Goal: Task Accomplishment & Management: Use online tool/utility

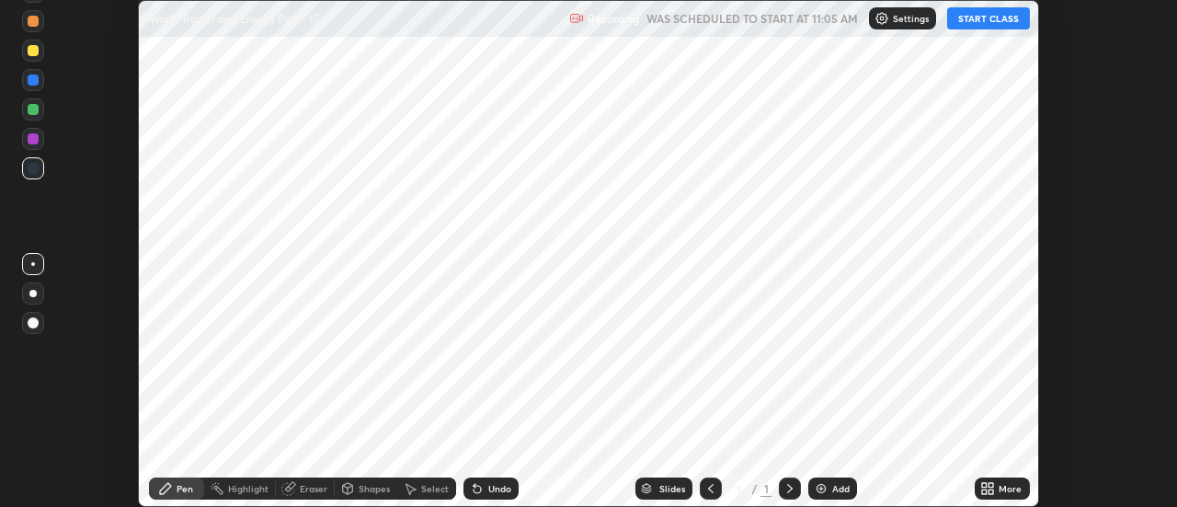
scroll to position [507, 1176]
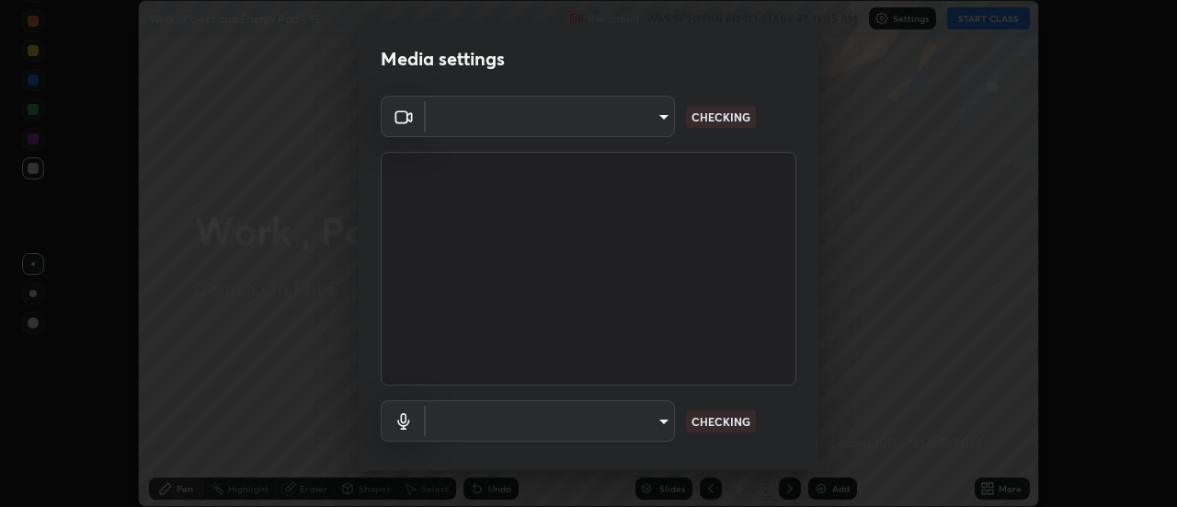
type input "6db99b6eec43879c9c37220b589585cee9a8a2a9ecad64e3b740b2de92d68dc4"
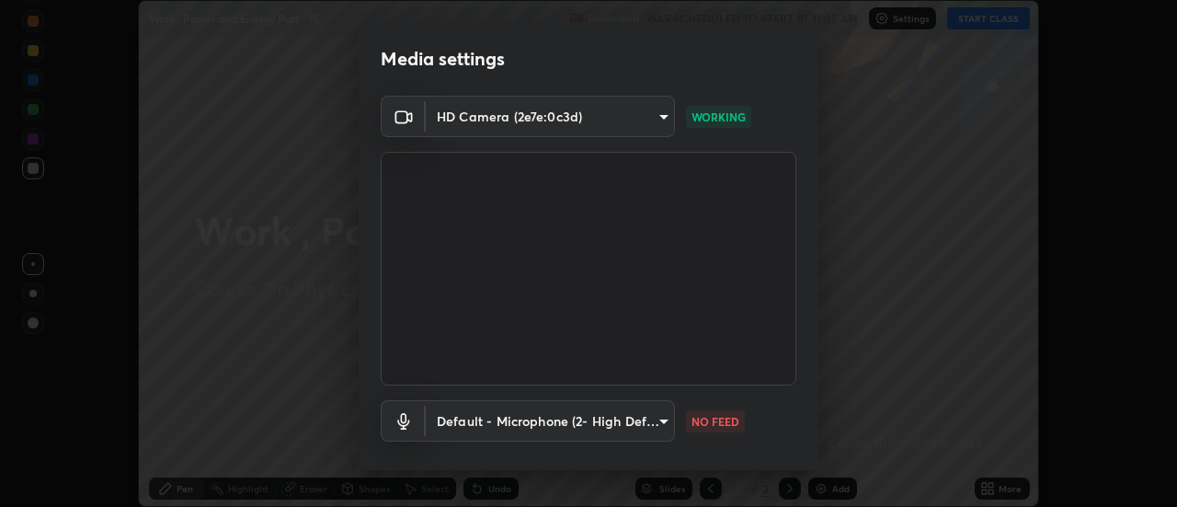
click at [542, 429] on body "Erase all Work , Power and Energy Part - 15 Recording WAS SCHEDULED TO START AT…" at bounding box center [588, 253] width 1177 height 507
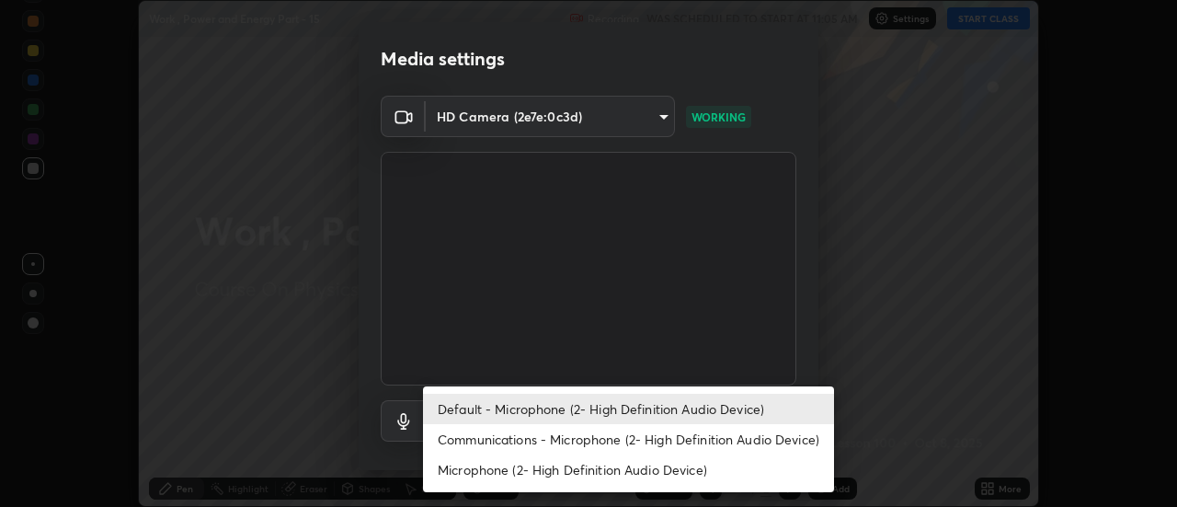
click at [498, 449] on li "Communications - Microphone (2- High Definition Audio Device)" at bounding box center [628, 439] width 411 height 30
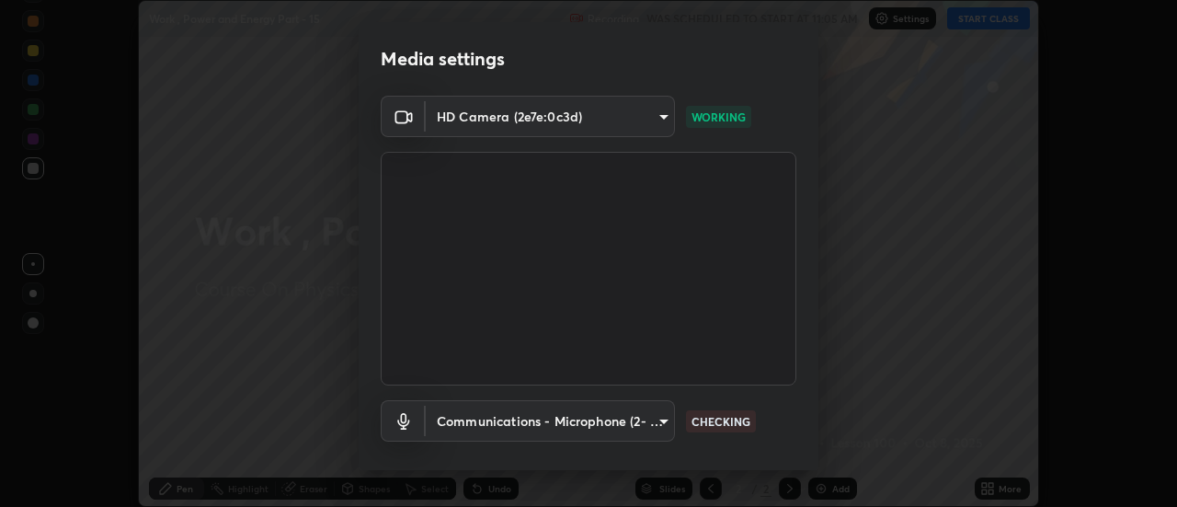
click at [488, 422] on body "Erase all Work , Power and Energy Part - 15 Recording WAS SCHEDULED TO START AT…" at bounding box center [588, 253] width 1177 height 507
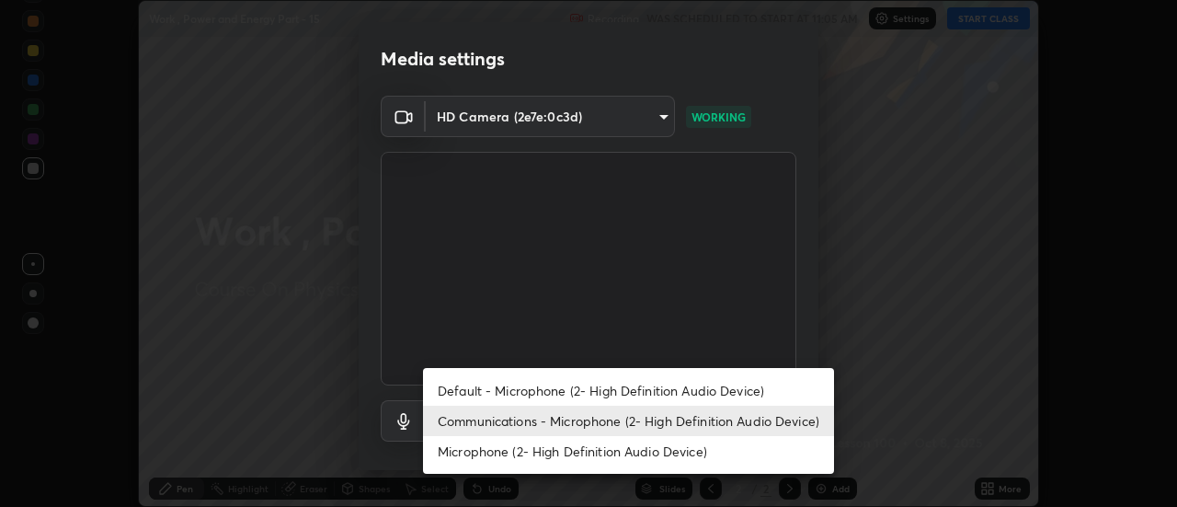
click at [482, 391] on li "Default - Microphone (2- High Definition Audio Device)" at bounding box center [628, 390] width 411 height 30
type input "default"
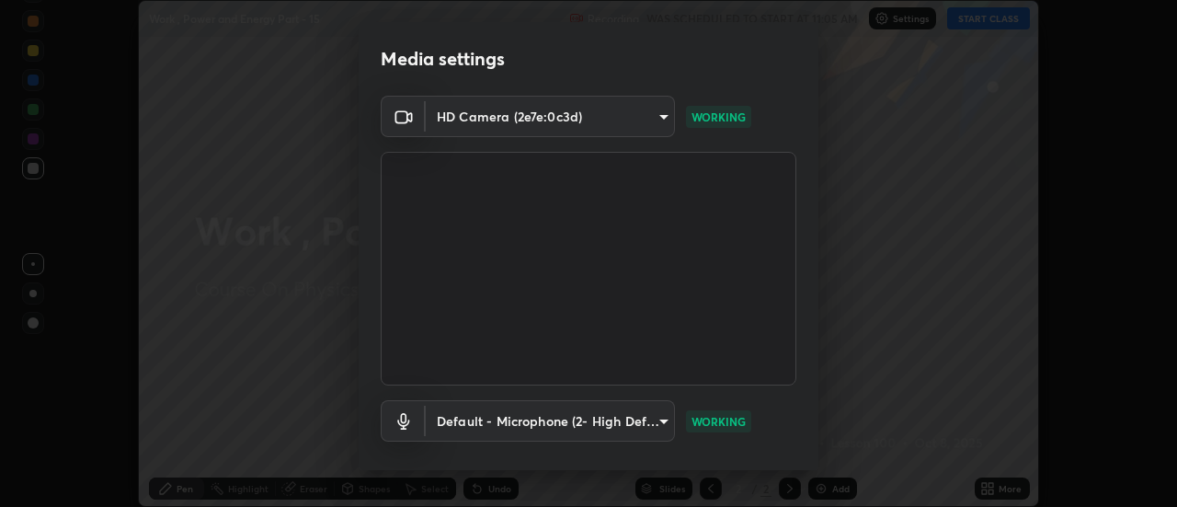
scroll to position [97, 0]
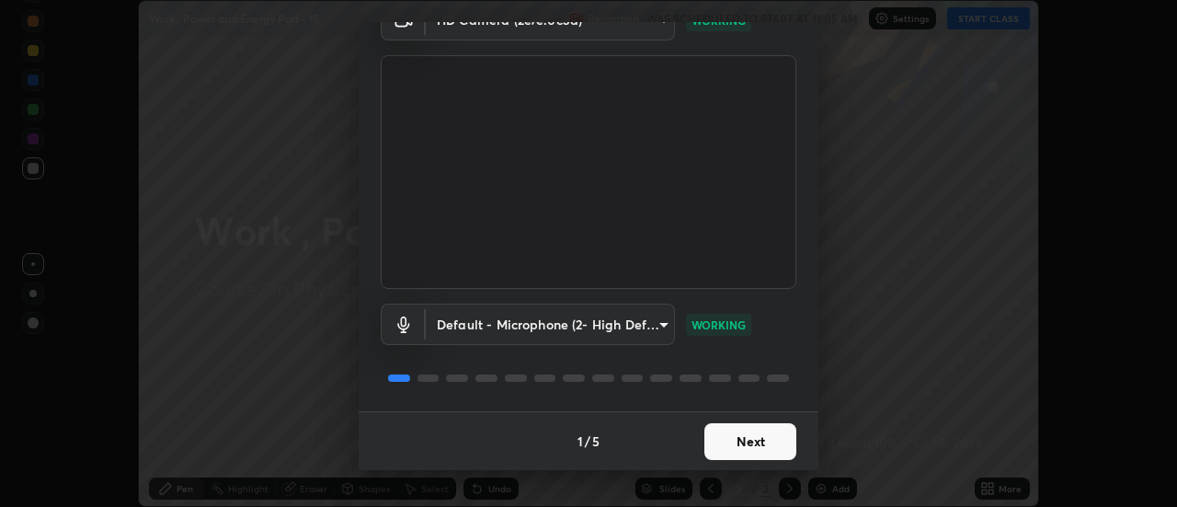
click at [736, 446] on button "Next" at bounding box center [751, 441] width 92 height 37
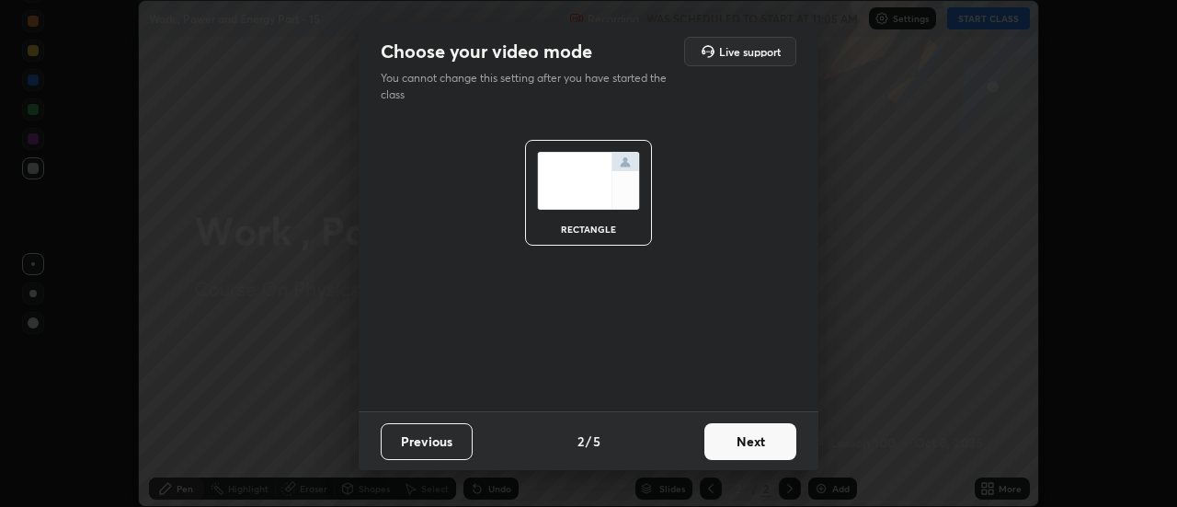
scroll to position [0, 0]
click at [756, 450] on button "Next" at bounding box center [751, 441] width 92 height 37
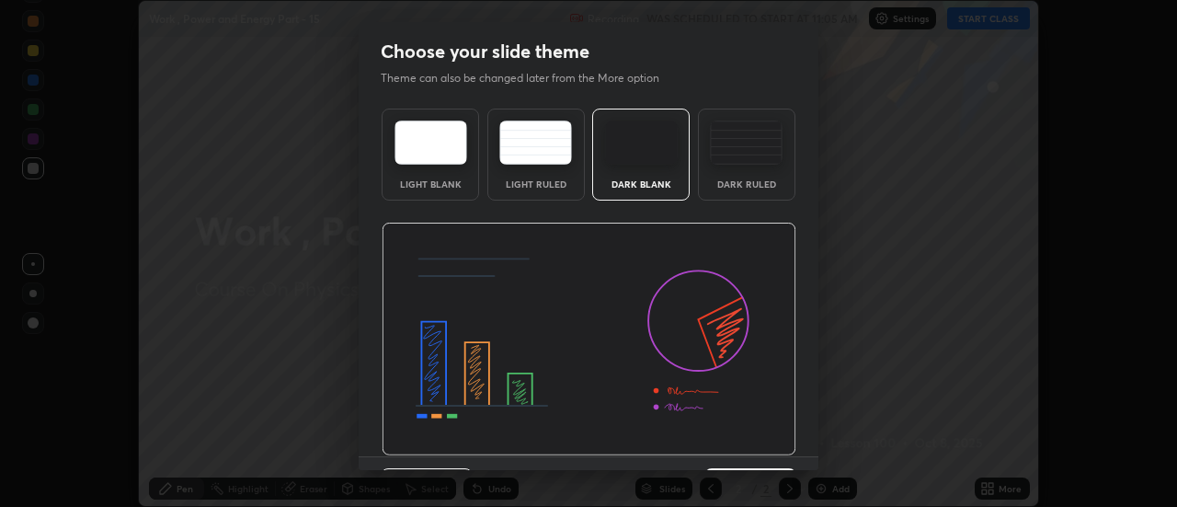
scroll to position [45, 0]
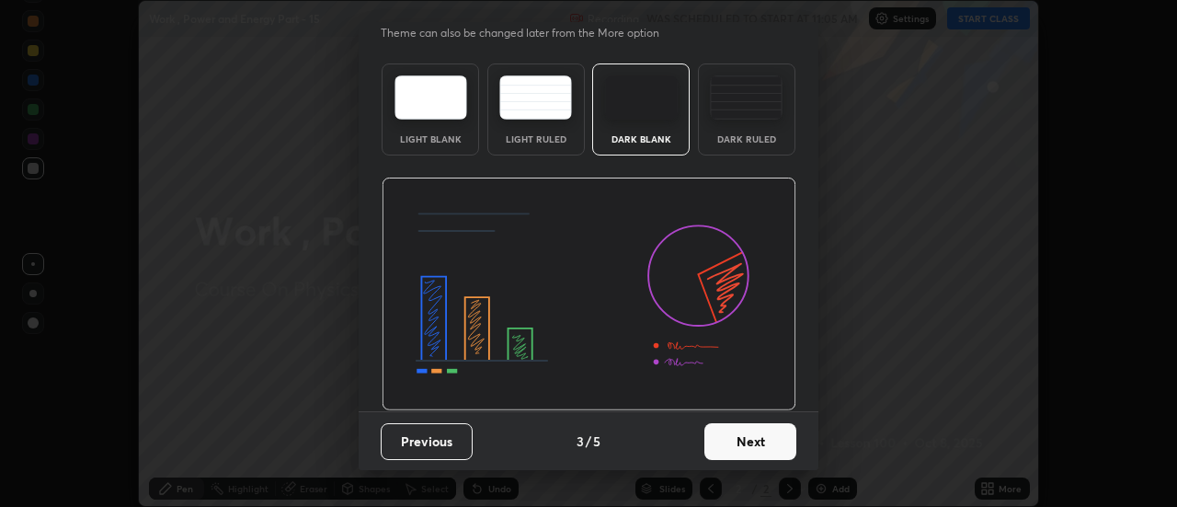
click at [764, 449] on button "Next" at bounding box center [751, 441] width 92 height 37
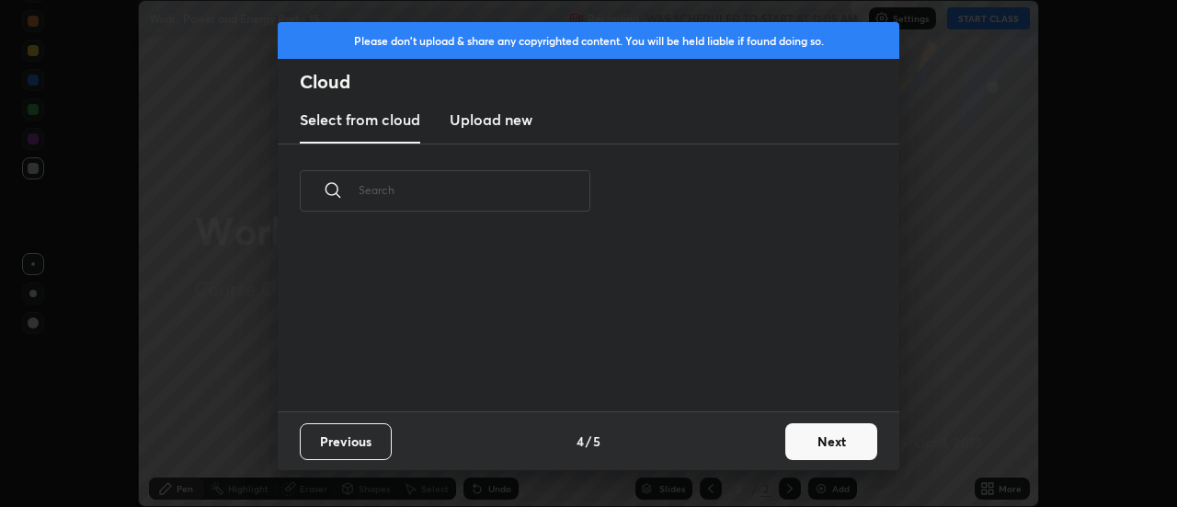
click at [815, 450] on button "Next" at bounding box center [831, 441] width 92 height 37
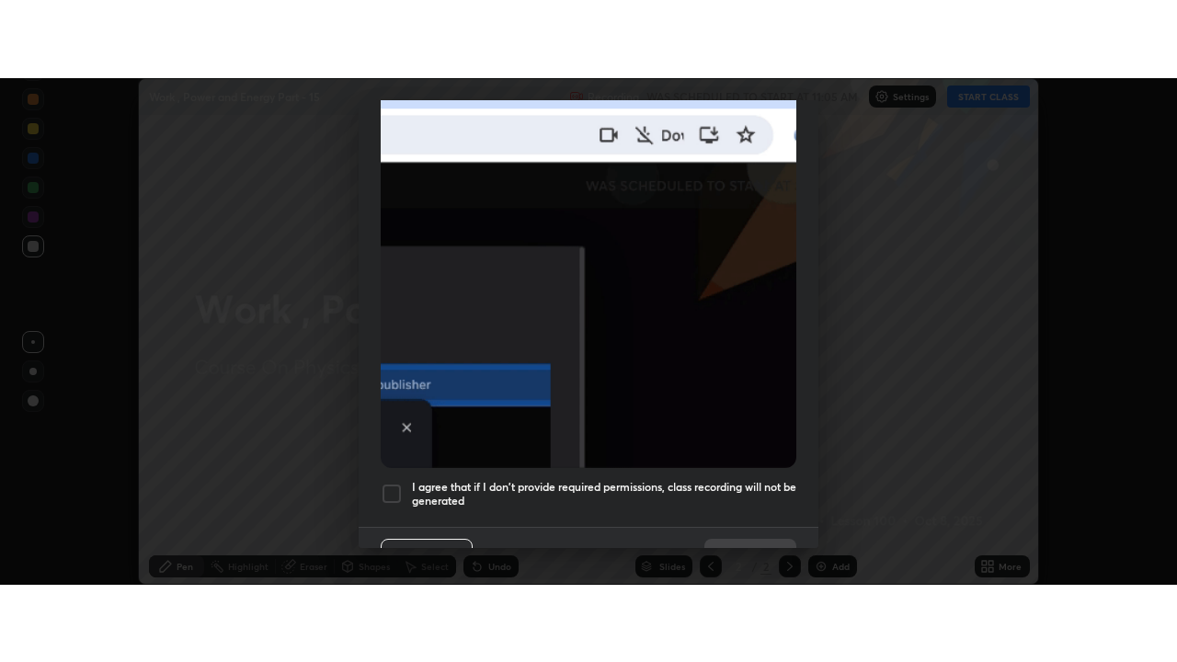
scroll to position [472, 0]
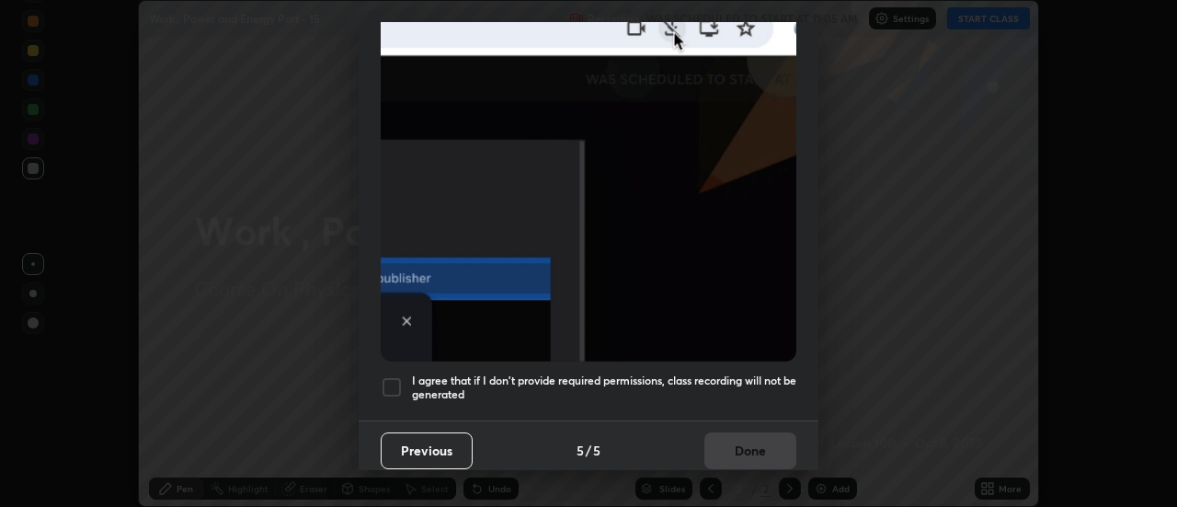
click at [392, 376] on div at bounding box center [392, 387] width 22 height 22
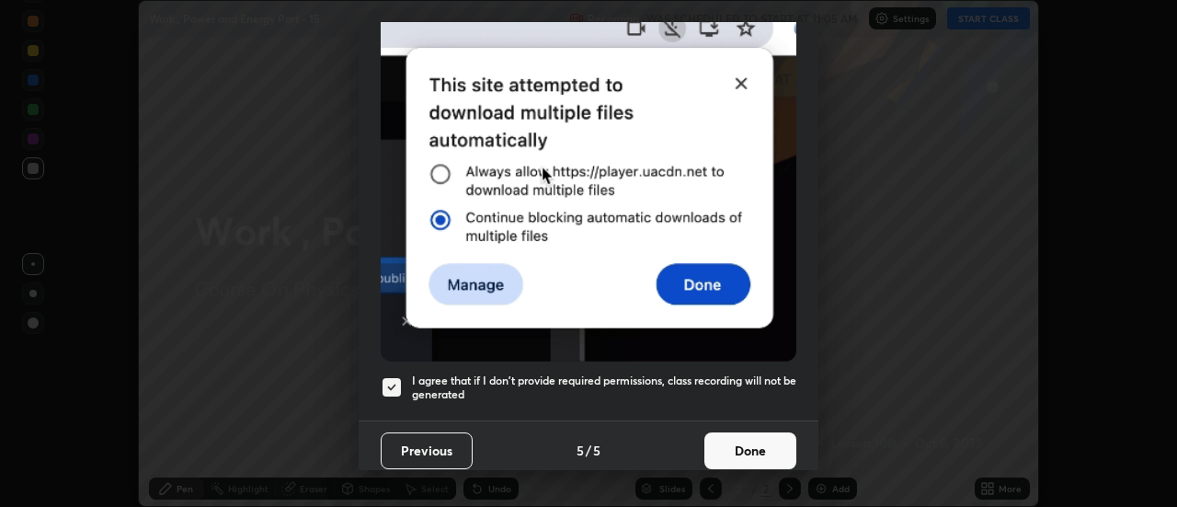
click at [736, 441] on button "Done" at bounding box center [751, 450] width 92 height 37
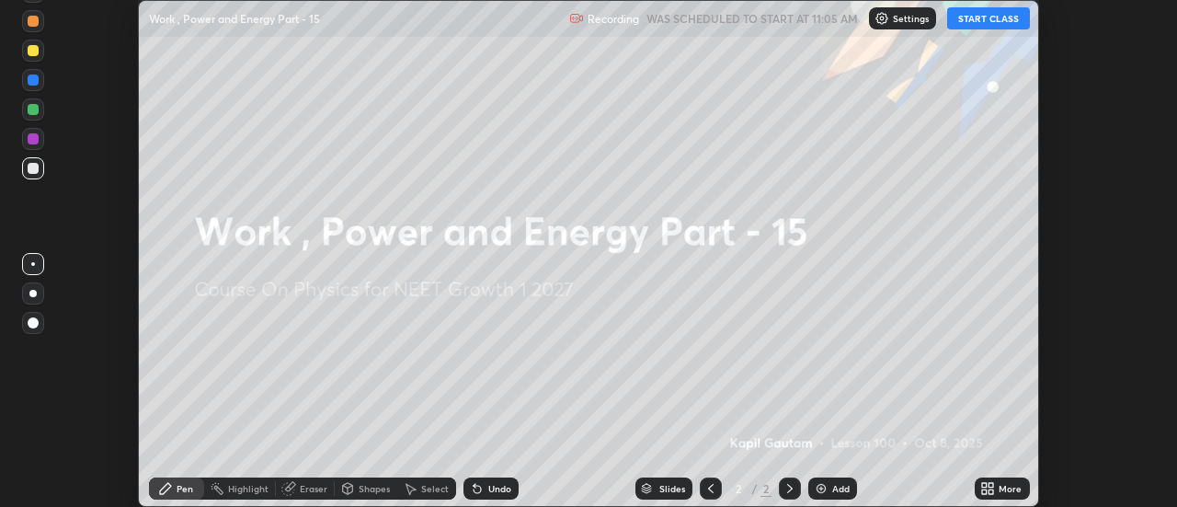
click at [990, 487] on icon at bounding box center [992, 485] width 5 height 5
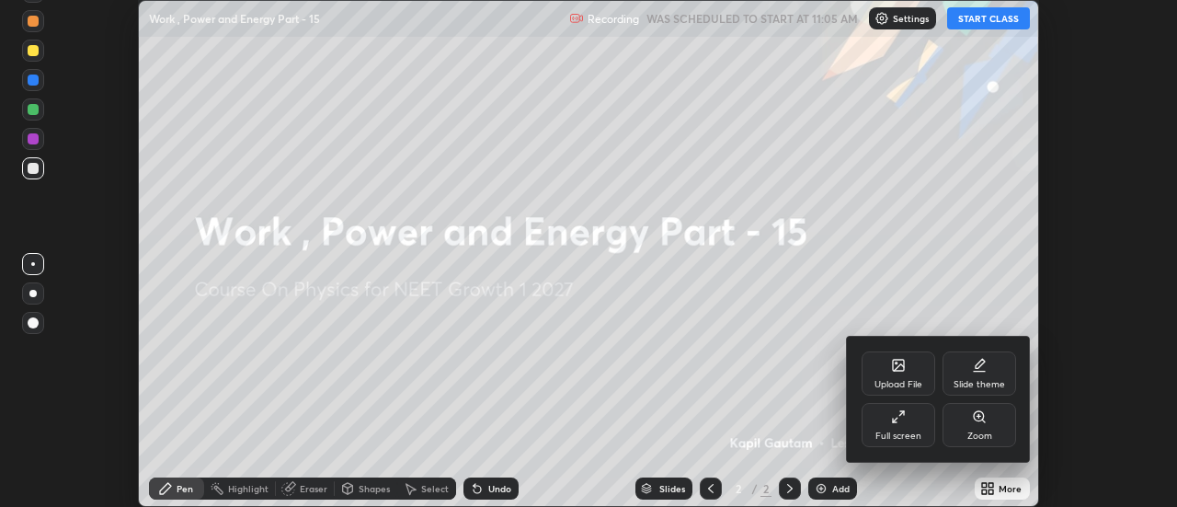
click at [911, 418] on div "Full screen" at bounding box center [899, 425] width 74 height 44
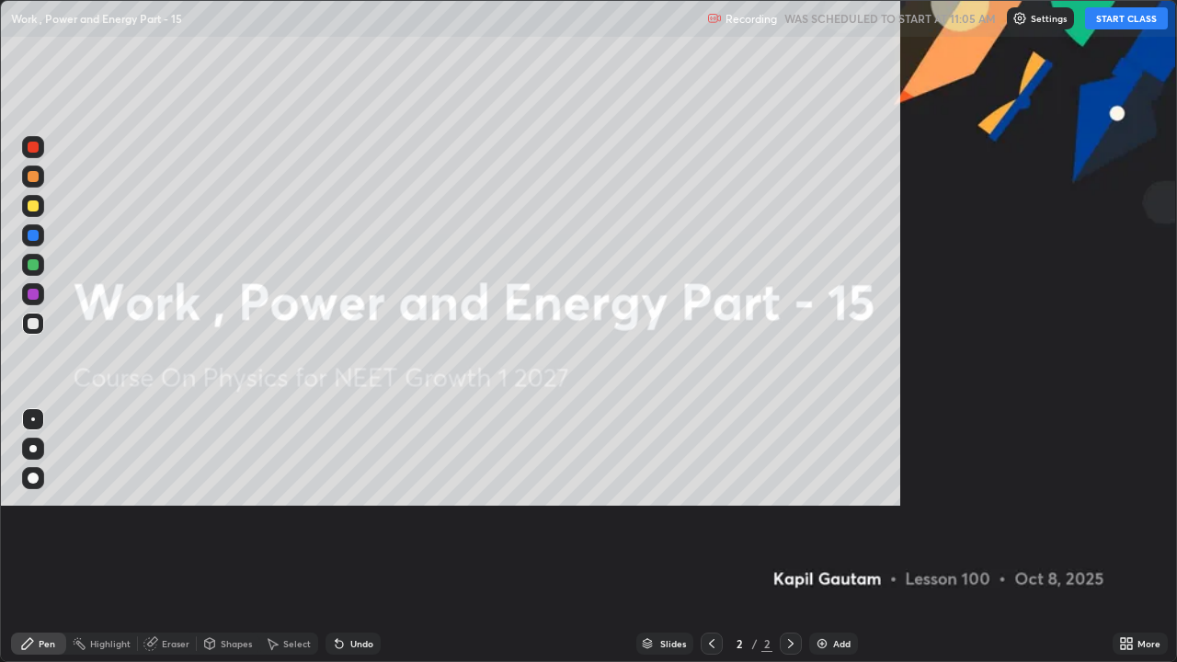
scroll to position [662, 1177]
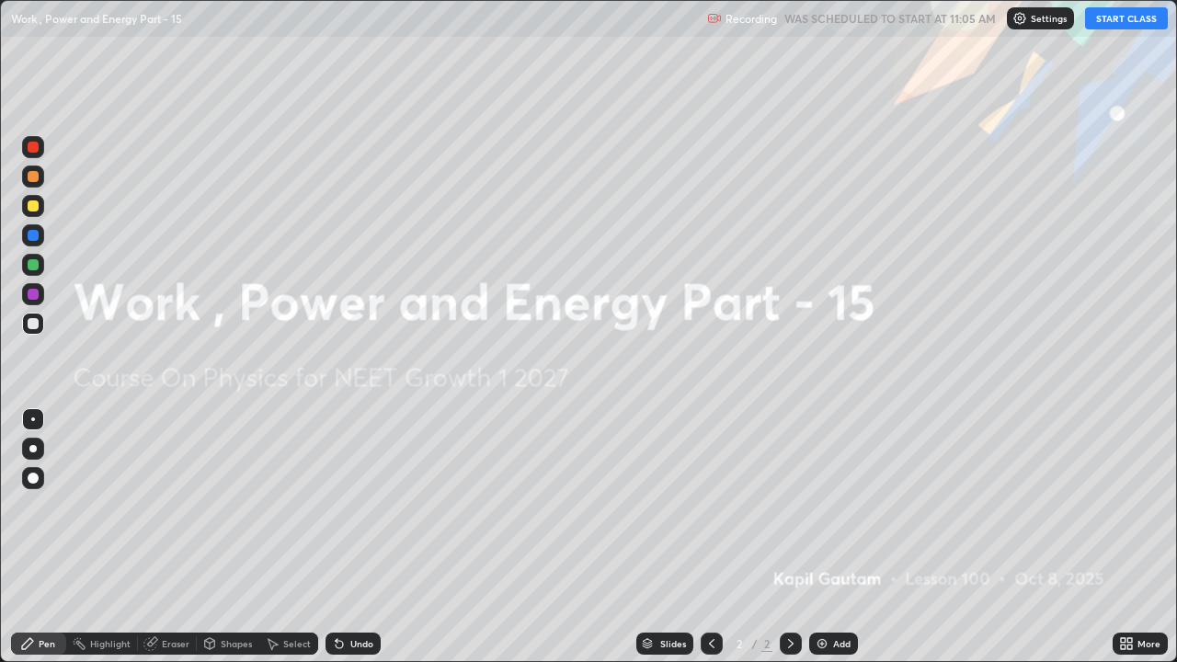
click at [827, 506] on div "Add" at bounding box center [833, 644] width 49 height 22
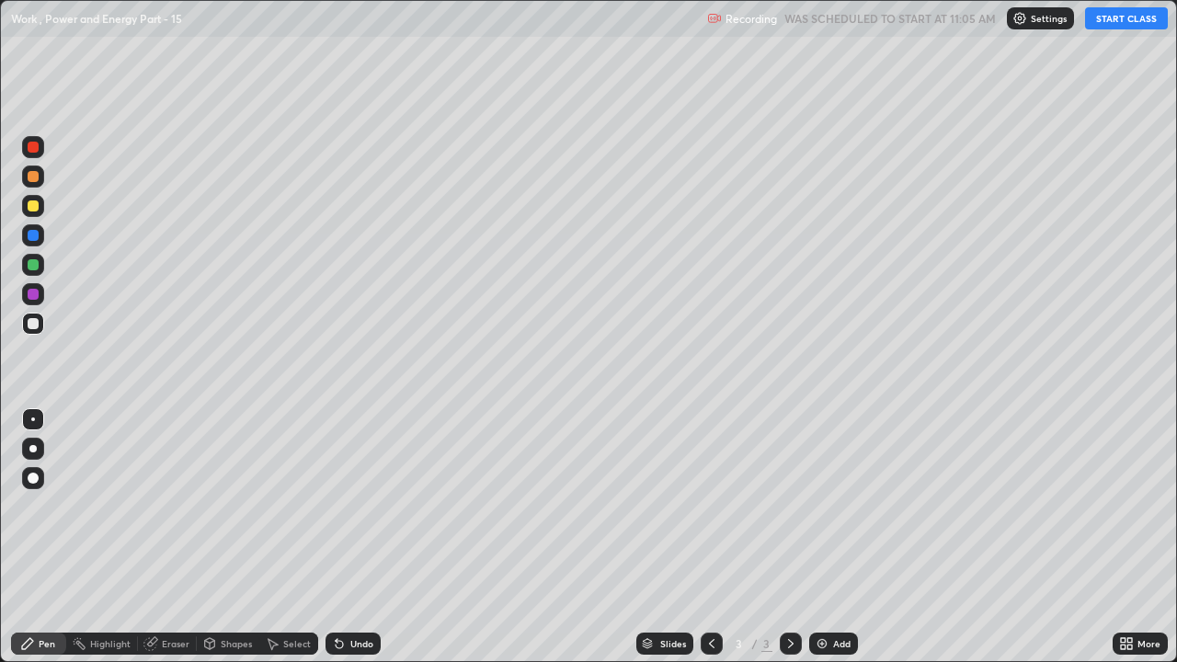
click at [1125, 17] on button "START CLASS" at bounding box center [1126, 18] width 83 height 22
click at [36, 294] on div at bounding box center [33, 294] width 11 height 11
click at [35, 447] on div at bounding box center [32, 448] width 7 height 7
click at [827, 506] on img at bounding box center [822, 643] width 15 height 15
click at [35, 207] on div at bounding box center [33, 206] width 11 height 11
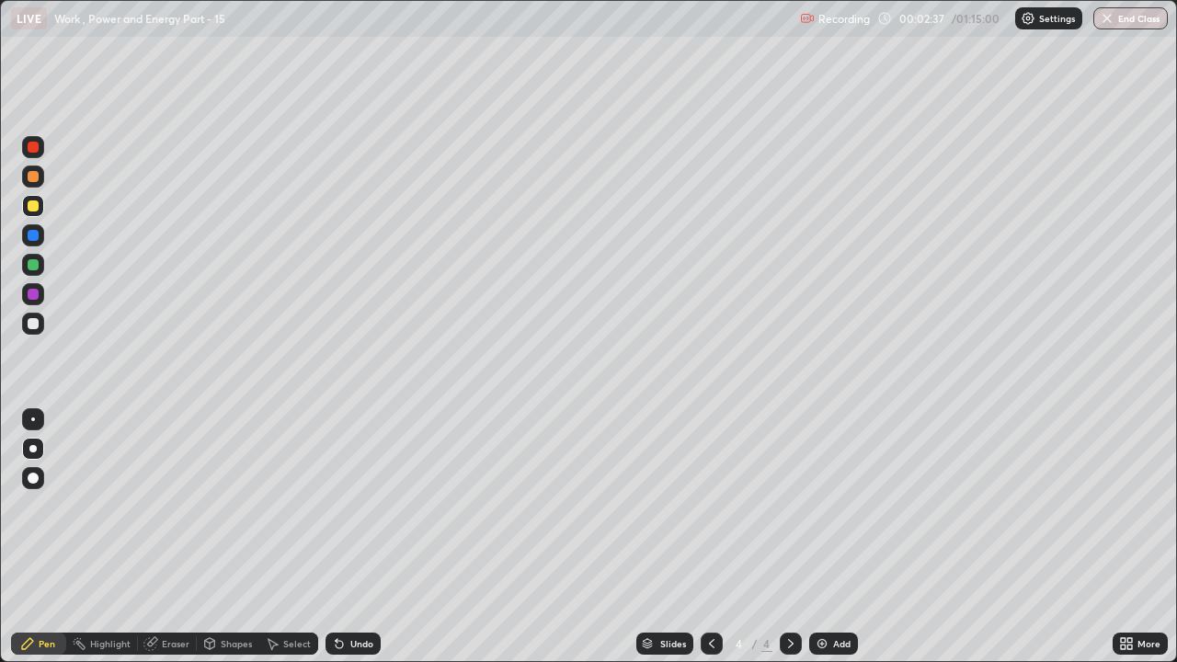
click at [354, 506] on div "Undo" at bounding box center [353, 644] width 55 height 22
click at [356, 506] on div "Undo" at bounding box center [361, 643] width 23 height 9
click at [831, 506] on div "Add" at bounding box center [833, 644] width 49 height 22
click at [31, 262] on div at bounding box center [33, 264] width 11 height 11
click at [355, 506] on div "Undo" at bounding box center [361, 643] width 23 height 9
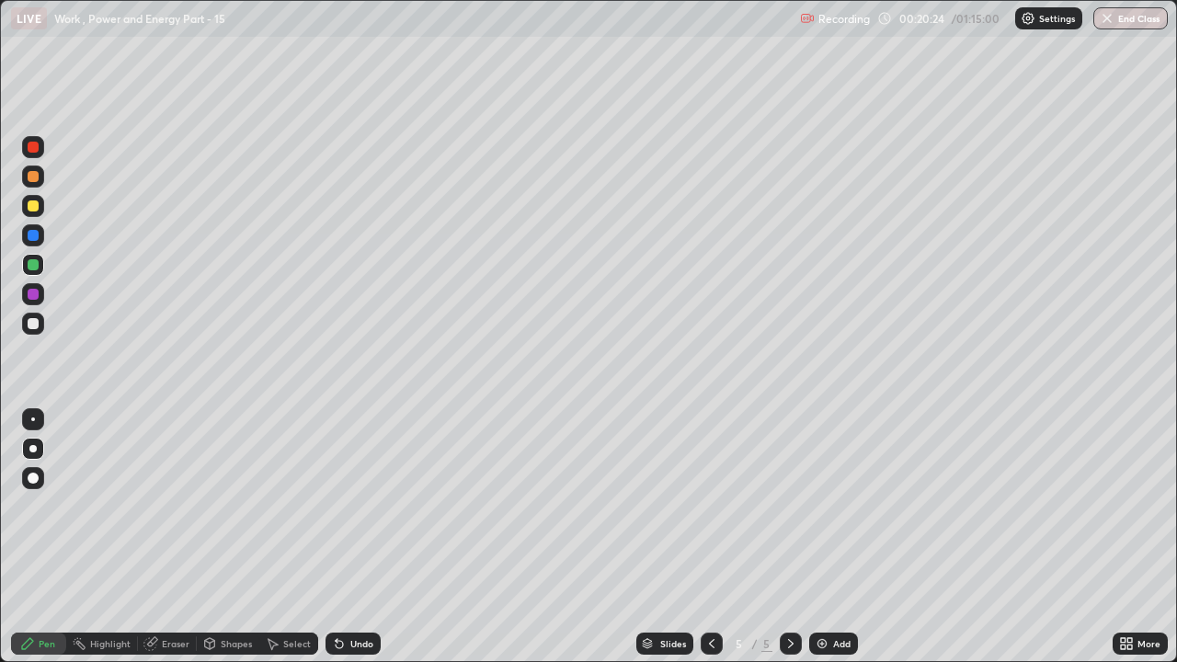
click at [344, 506] on div "Undo" at bounding box center [353, 644] width 55 height 22
click at [350, 506] on div "Undo" at bounding box center [361, 643] width 23 height 9
click at [826, 506] on img at bounding box center [822, 643] width 15 height 15
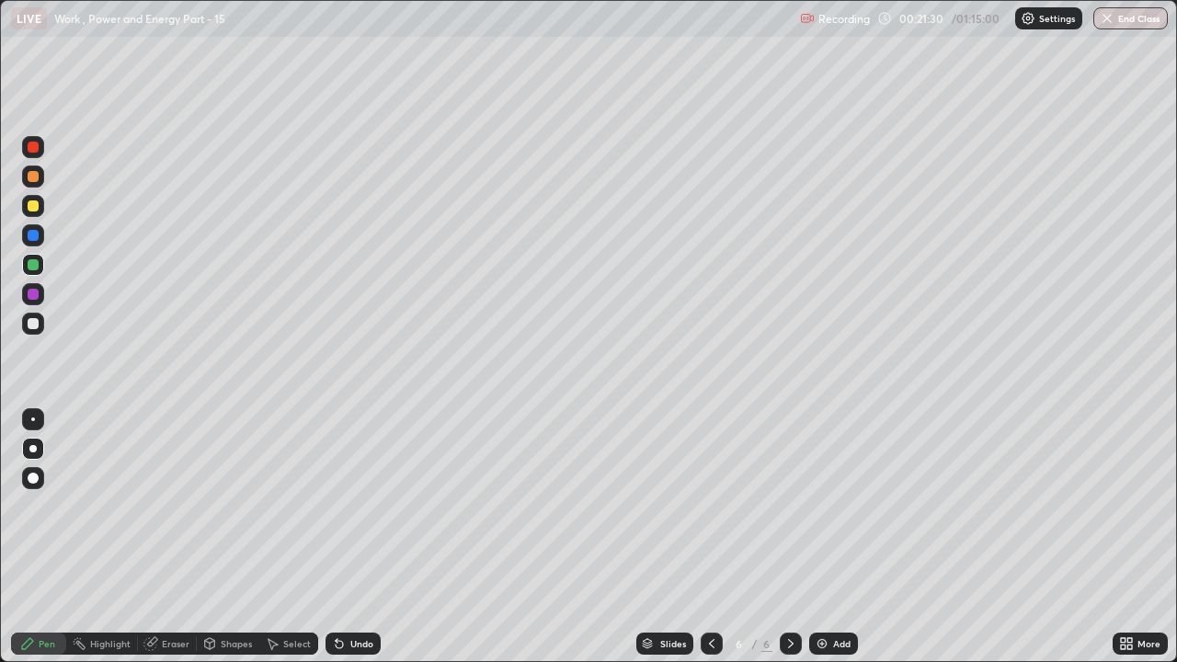
click at [712, 506] on icon at bounding box center [712, 643] width 15 height 15
click at [790, 506] on icon at bounding box center [791, 643] width 6 height 9
click at [710, 506] on icon at bounding box center [712, 643] width 15 height 15
click at [789, 506] on icon at bounding box center [791, 643] width 15 height 15
click at [32, 326] on div at bounding box center [33, 323] width 11 height 11
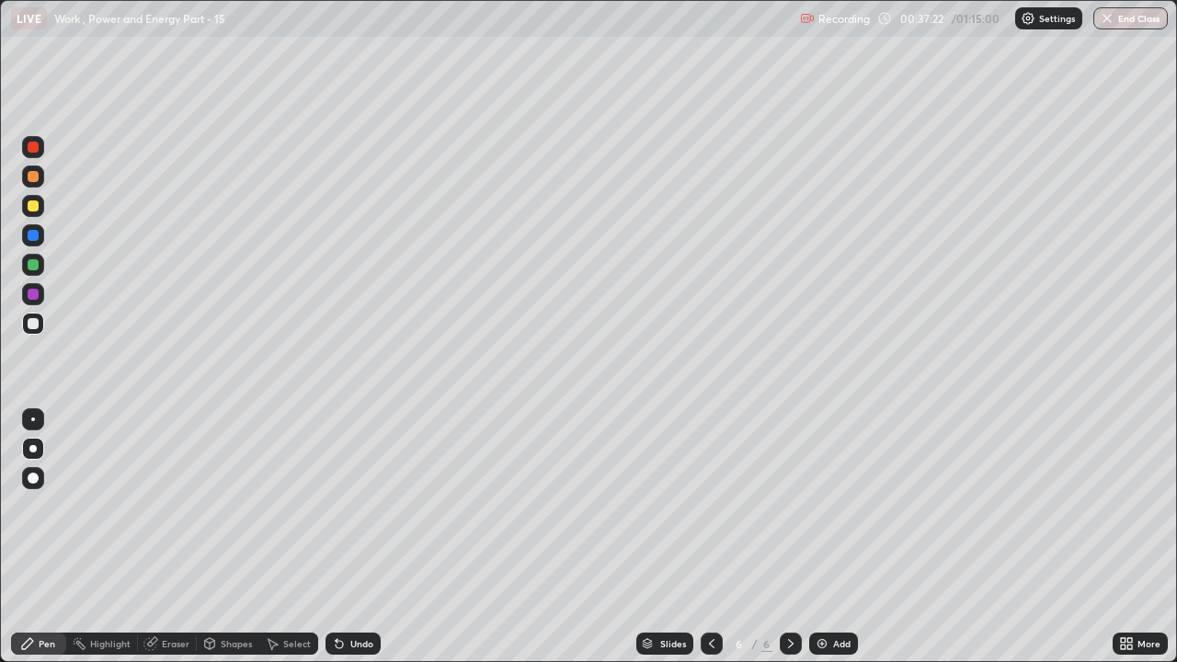
click at [822, 506] on div "Add" at bounding box center [833, 644] width 49 height 22
click at [337, 506] on icon at bounding box center [339, 644] width 7 height 7
click at [712, 506] on icon at bounding box center [712, 643] width 15 height 15
click at [788, 506] on icon at bounding box center [791, 643] width 15 height 15
click at [837, 506] on div "Add" at bounding box center [841, 643] width 17 height 9
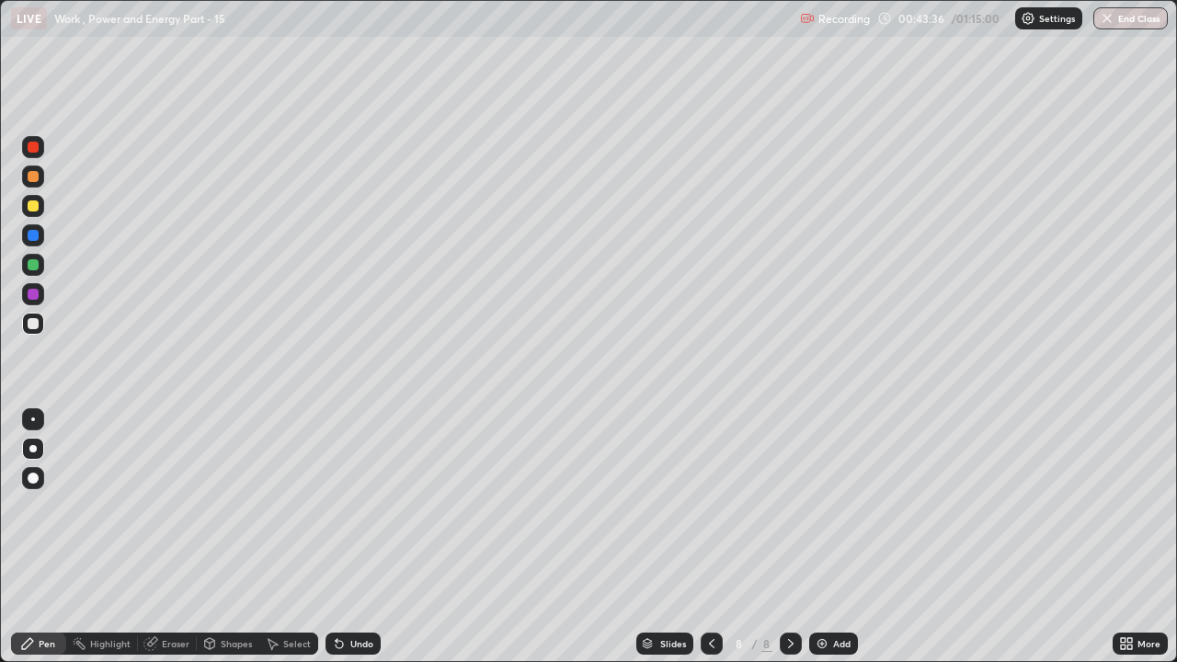
click at [710, 506] on icon at bounding box center [712, 643] width 15 height 15
click at [789, 506] on icon at bounding box center [791, 643] width 15 height 15
click at [33, 265] on div at bounding box center [33, 264] width 11 height 11
click at [819, 506] on img at bounding box center [822, 643] width 15 height 15
click at [822, 506] on img at bounding box center [822, 643] width 15 height 15
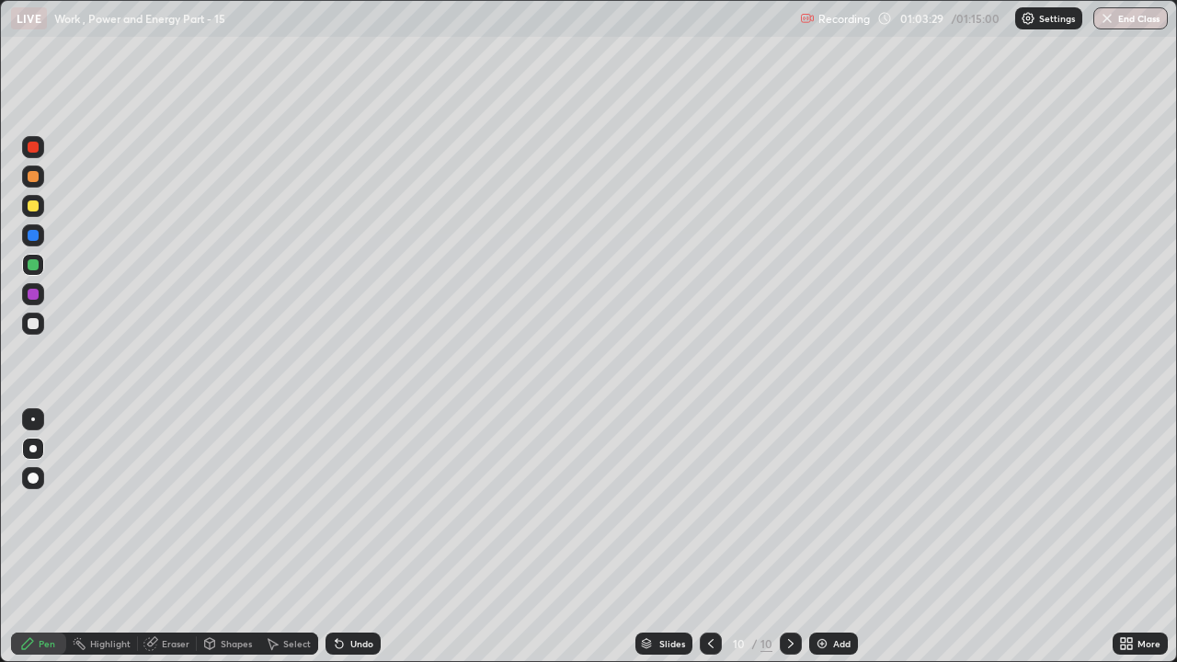
click at [846, 506] on div "Add" at bounding box center [841, 643] width 17 height 9
click at [36, 211] on div at bounding box center [33, 206] width 11 height 11
click at [349, 506] on div "Undo" at bounding box center [353, 644] width 55 height 22
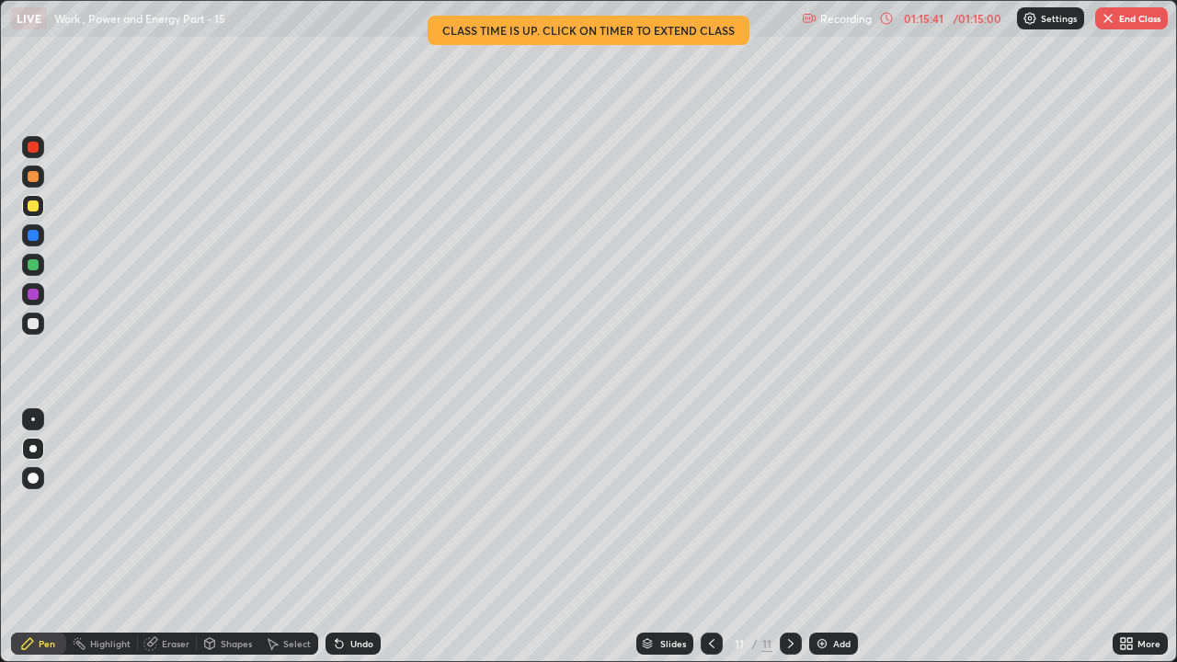
click at [1140, 29] on button "End Class" at bounding box center [1131, 18] width 73 height 22
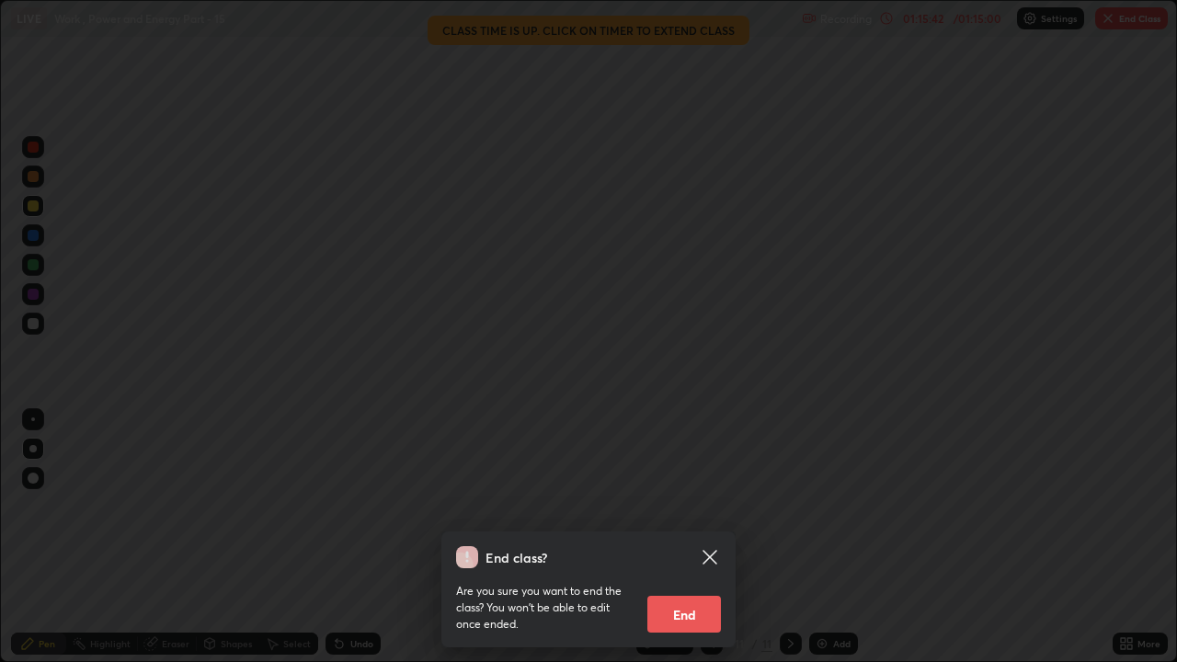
click at [703, 506] on button "End" at bounding box center [684, 614] width 74 height 37
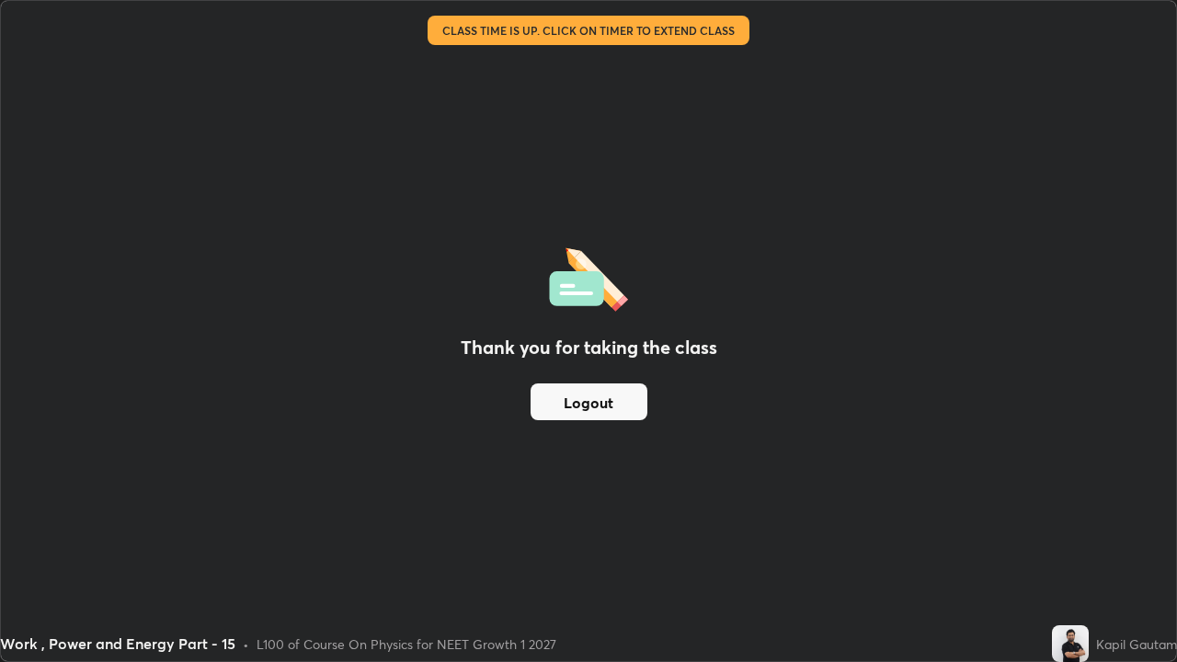
click at [623, 415] on button "Logout" at bounding box center [589, 402] width 117 height 37
